Goal: Information Seeking & Learning: Find specific fact

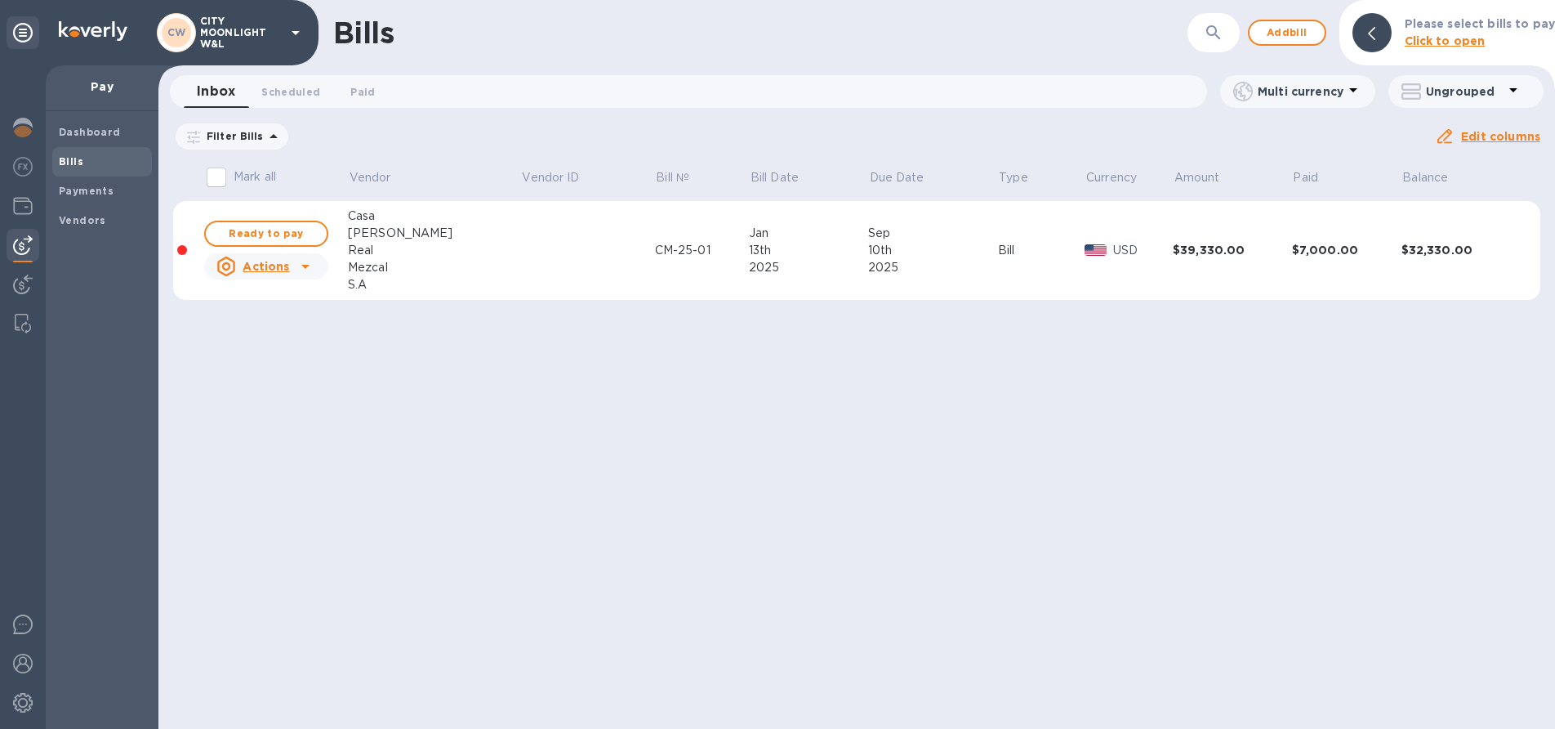
click at [0, 0] on icon at bounding box center [0, 0] width 0 height 0
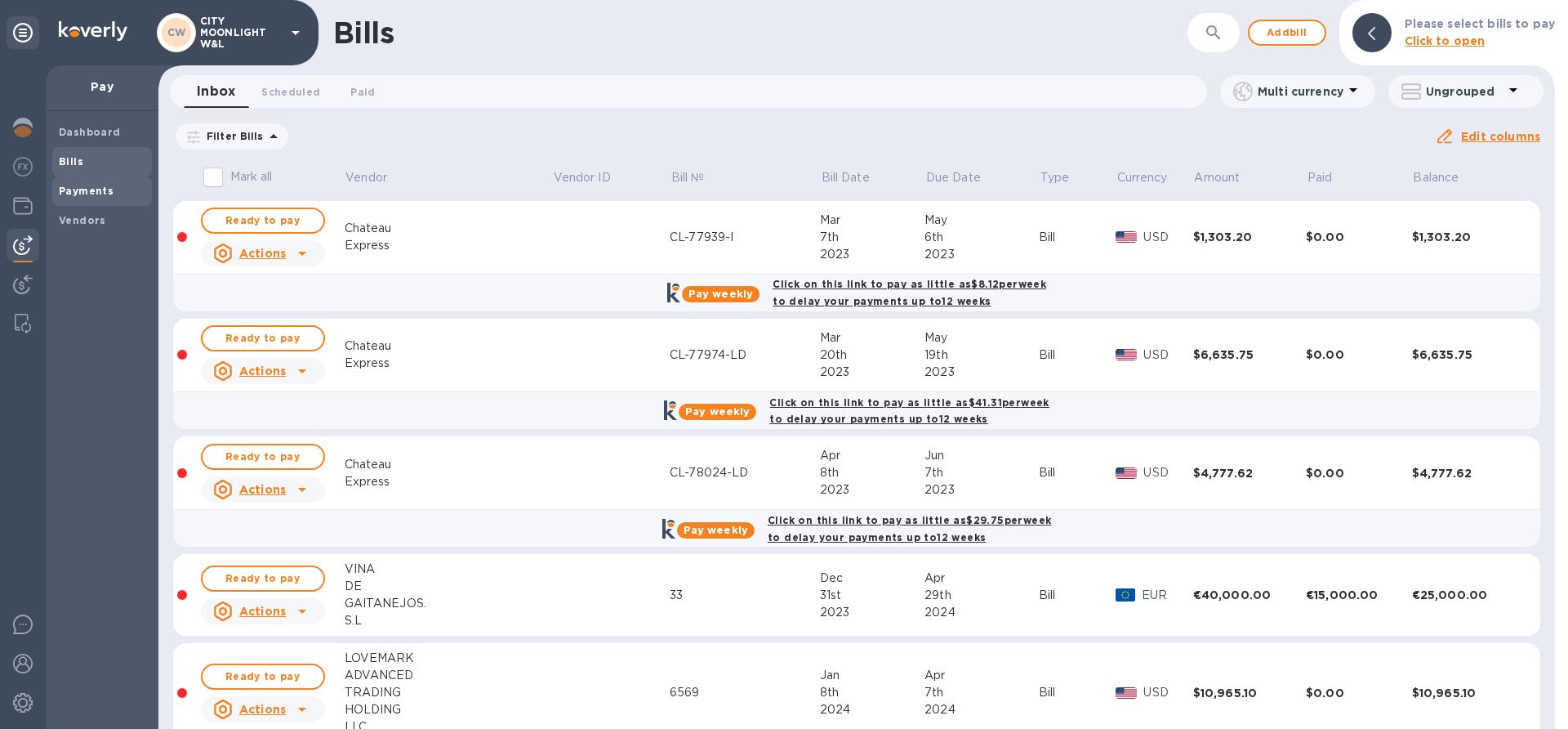
click at [91, 183] on span "Payments" at bounding box center [86, 190] width 55 height 16
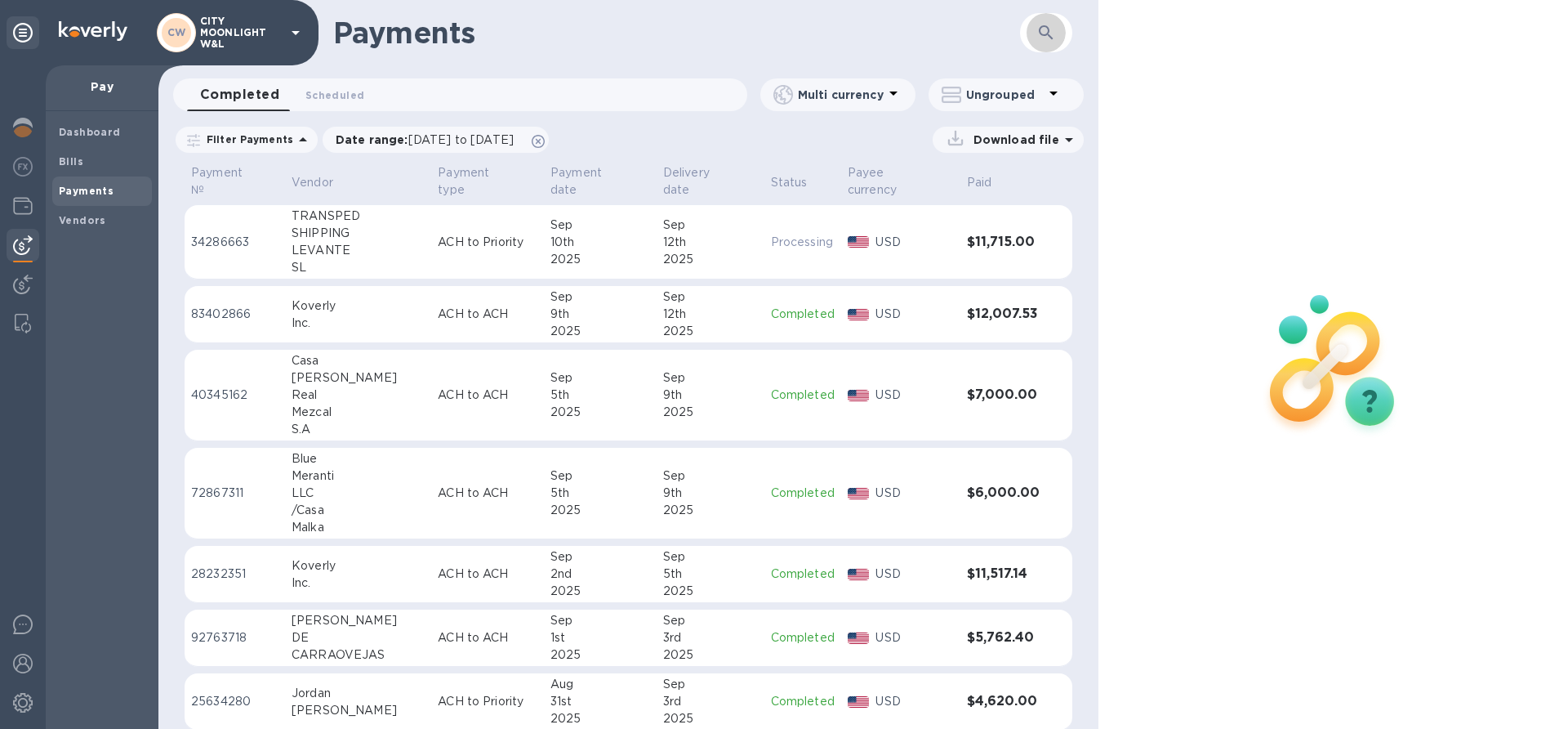
click at [1032, 38] on button "button" at bounding box center [1045, 32] width 39 height 39
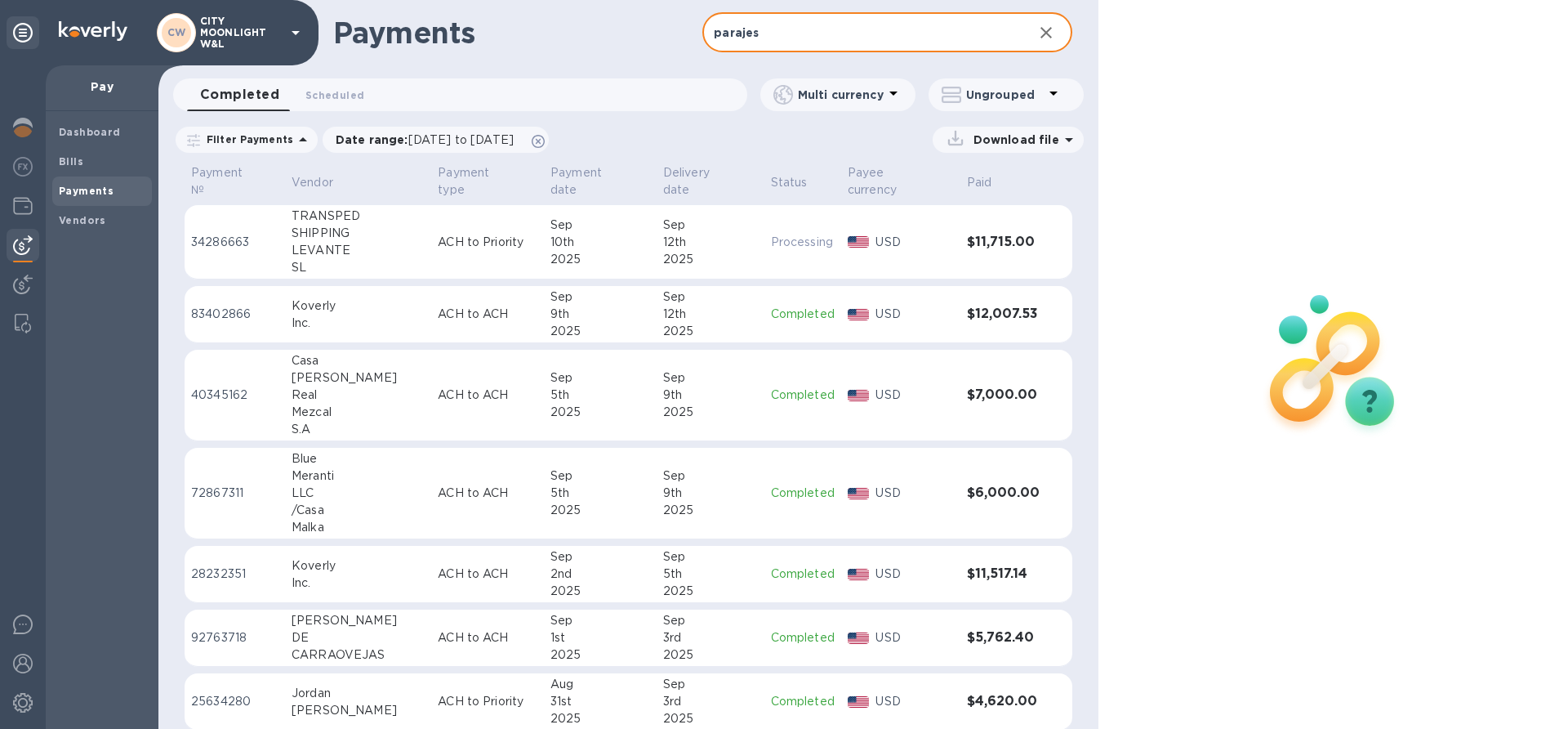
type input "parajes"
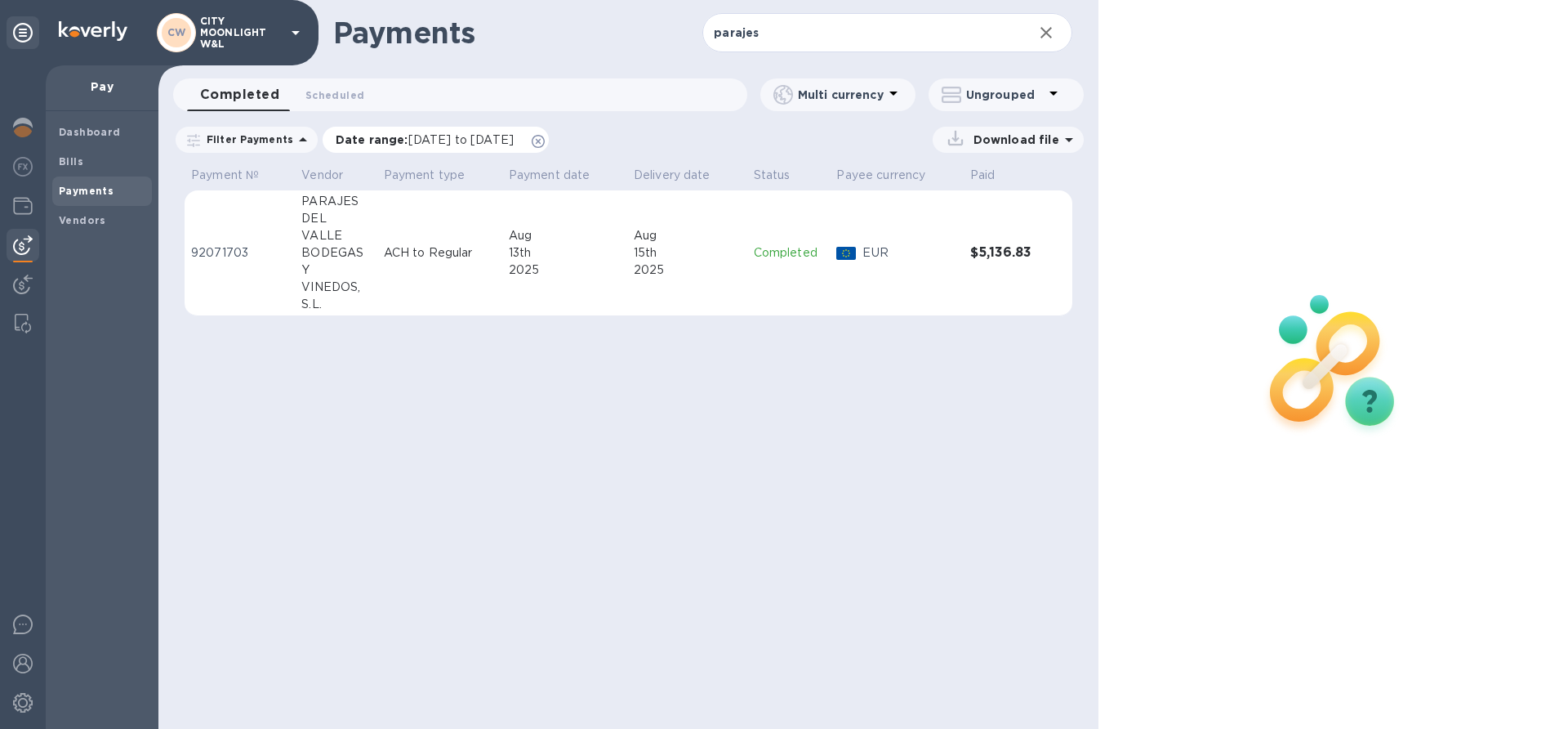
click at [544, 140] on icon at bounding box center [537, 141] width 13 height 13
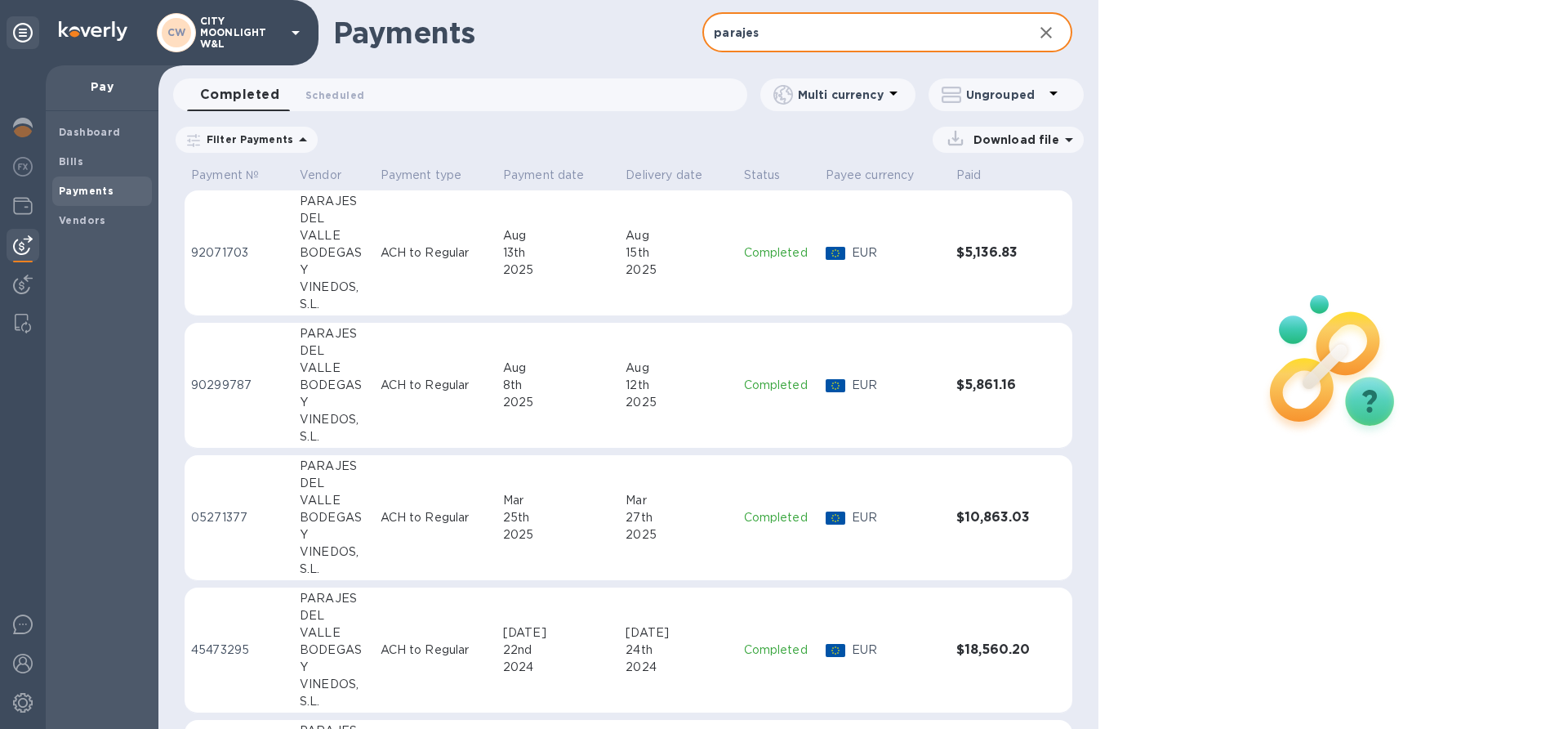
click at [805, 29] on input "parajes" at bounding box center [860, 33] width 317 height 40
click at [434, 260] on p "ACH to Regular" at bounding box center [435, 253] width 109 height 17
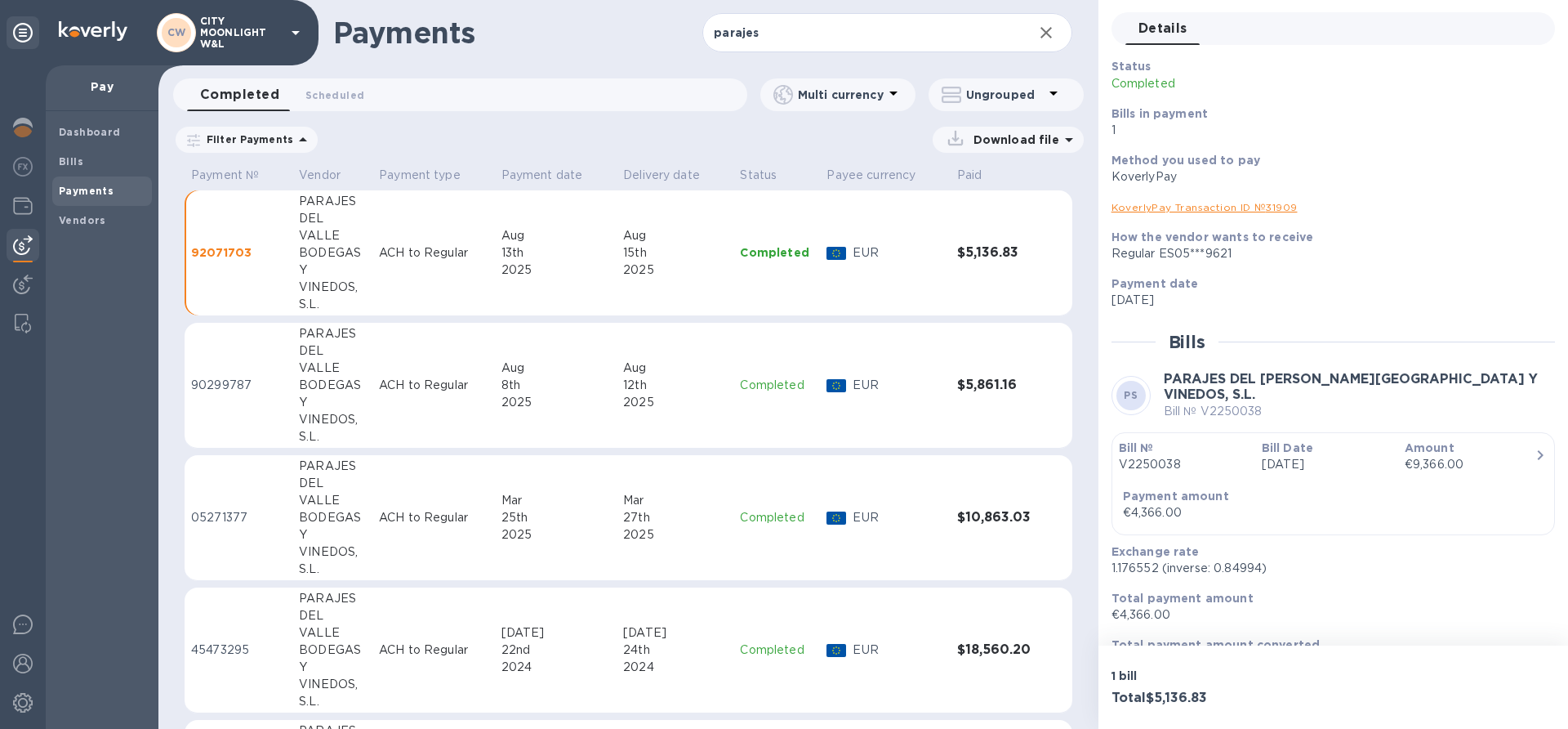
scroll to position [88, 0]
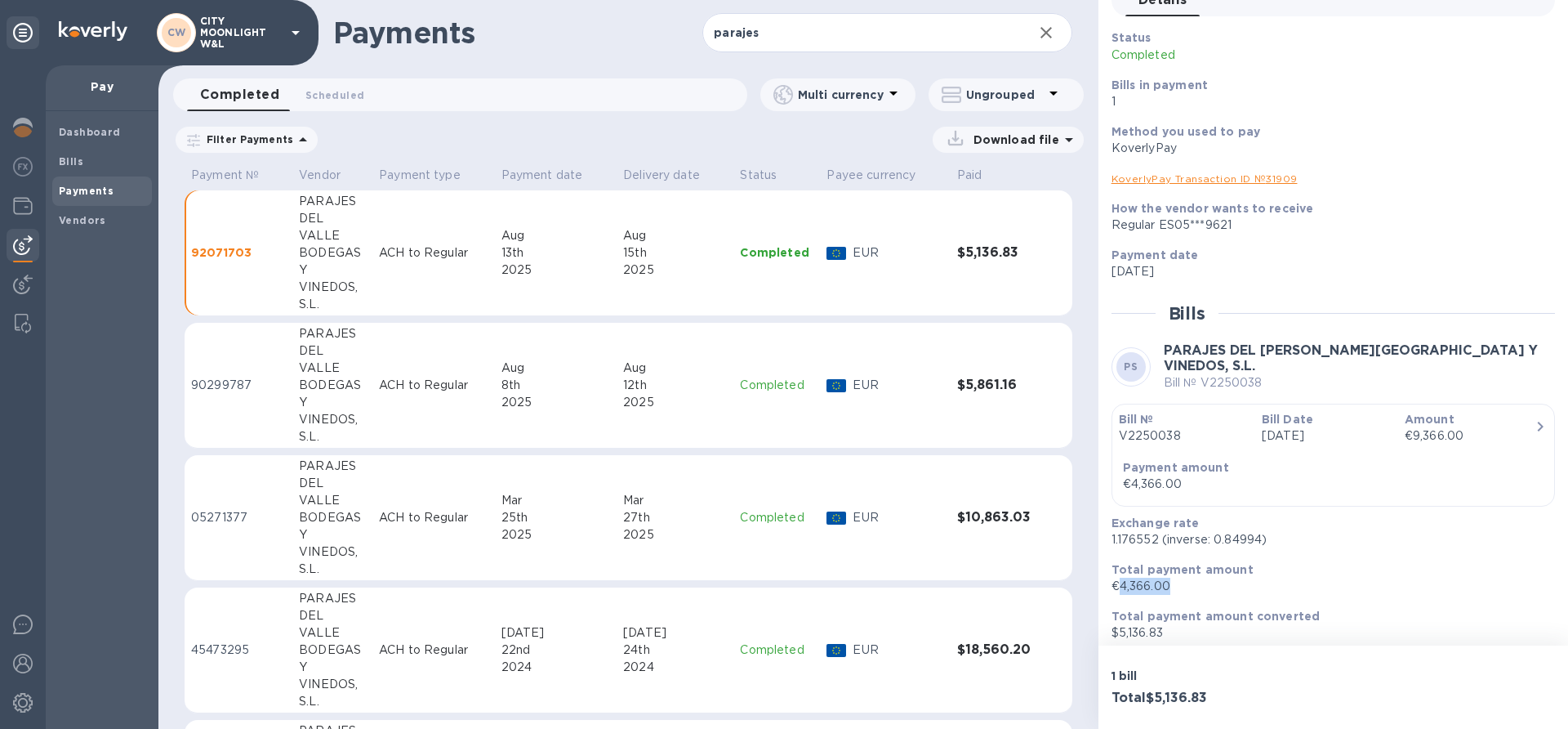
drag, startPoint x: 1120, startPoint y: 582, endPoint x: 1206, endPoint y: 577, distance: 86.1
click at [1206, 577] on p "€4,366.00" at bounding box center [1326, 586] width 430 height 17
copy p "4,366.00"
